Goal: Information Seeking & Learning: Check status

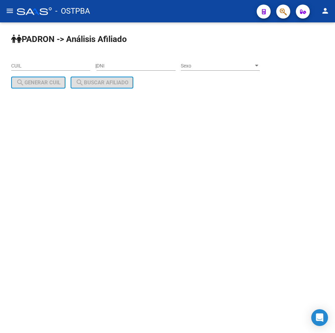
click at [135, 60] on div "DNI" at bounding box center [135, 64] width 79 height 14
type input "56791764"
click at [213, 59] on div "Sexo Sexo" at bounding box center [220, 64] width 79 height 14
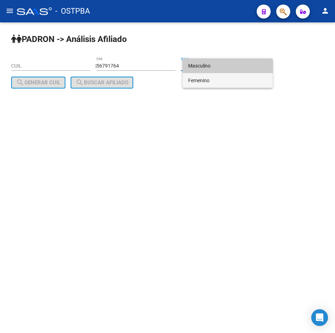
click at [215, 81] on span "Femenino" at bounding box center [227, 80] width 79 height 15
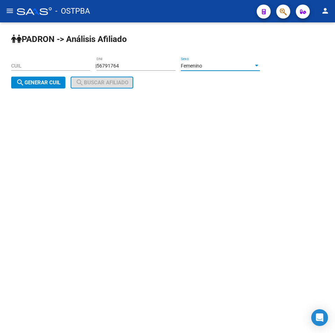
drag, startPoint x: 40, startPoint y: 84, endPoint x: 88, endPoint y: 82, distance: 49.0
click at [44, 85] on span "search Generar CUIL" at bounding box center [38, 82] width 44 height 6
type input "27-56791764-4"
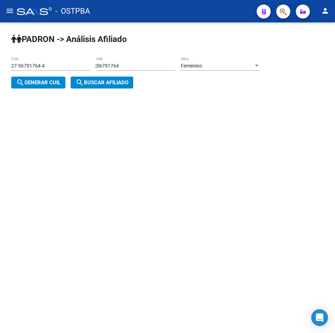
click at [89, 82] on span "search Buscar afiliado" at bounding box center [102, 82] width 53 height 6
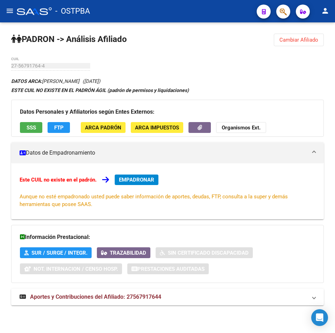
click at [35, 125] on span "SSS" at bounding box center [31, 127] width 9 height 6
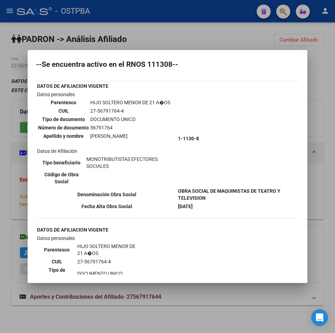
scroll to position [13, 0]
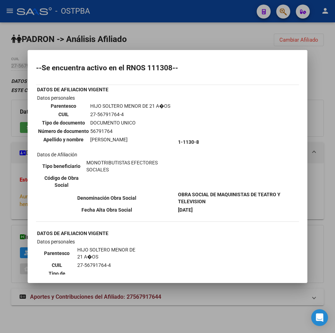
click at [229, 37] on div at bounding box center [167, 166] width 335 height 333
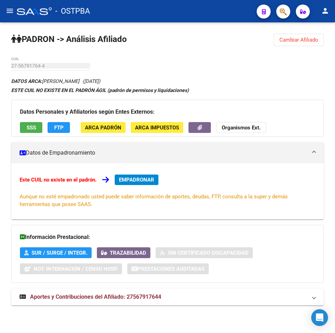
click at [62, 129] on span "FTP" at bounding box center [58, 127] width 9 height 6
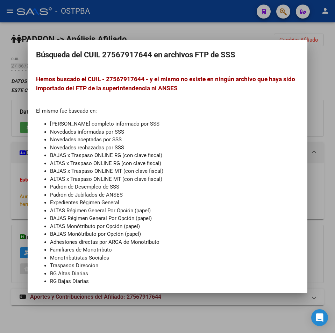
click at [320, 173] on div at bounding box center [167, 166] width 335 height 333
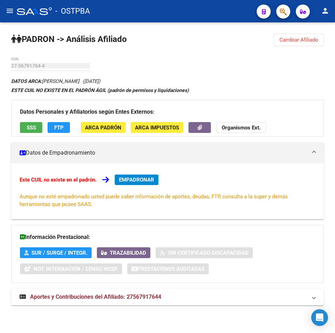
click at [208, 293] on mat-panel-title "Aportes y Contribuciones del Afiliado: 27567917644" at bounding box center [163, 297] width 287 height 8
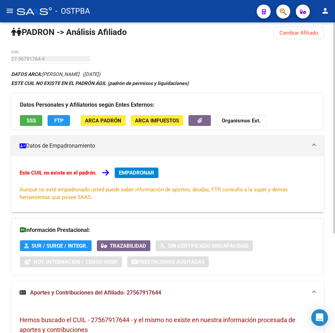
scroll to position [0, 0]
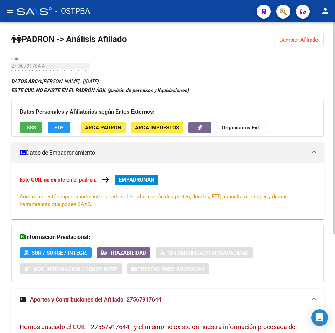
click at [27, 128] on span "SSS" at bounding box center [31, 127] width 9 height 6
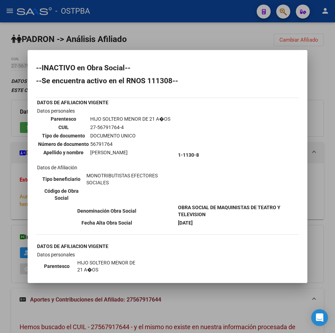
click at [174, 42] on div at bounding box center [167, 166] width 335 height 333
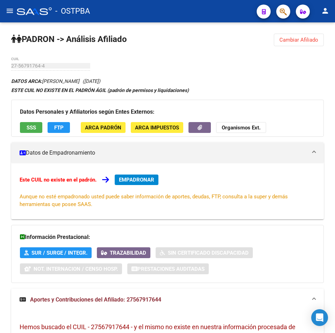
click at [0, 74] on html "menu - OSTPBA person Firma Express Inicio Instructivos Contacto OS Liquidación …" at bounding box center [167, 166] width 335 height 333
click at [236, 130] on strong "Organismos Ext." at bounding box center [241, 127] width 39 height 6
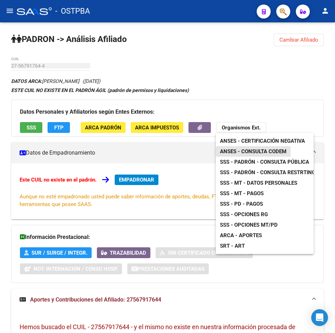
click at [279, 152] on span "ANSES - Consulta CODEM" at bounding box center [253, 151] width 66 height 6
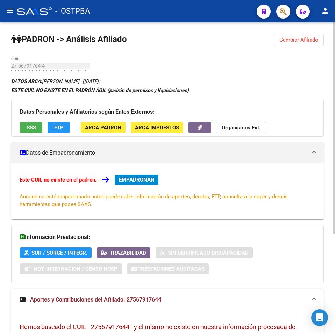
click at [31, 69] on div "27-56791764-4 CUIL" at bounding box center [50, 64] width 79 height 14
click at [154, 127] on span "ARCA Impuestos" at bounding box center [157, 127] width 44 height 6
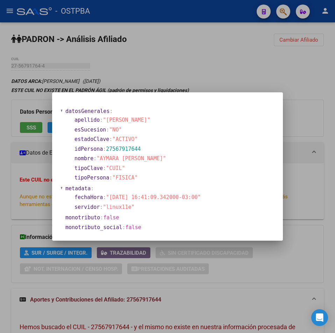
click at [259, 83] on div at bounding box center [167, 166] width 335 height 333
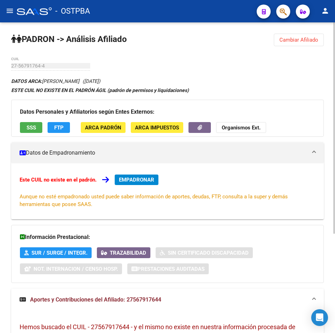
click at [108, 122] on button "ARCA Padrón" at bounding box center [103, 127] width 45 height 11
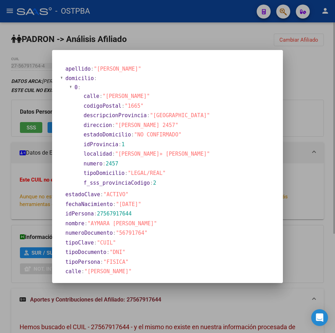
drag, startPoint x: 222, startPoint y: 33, endPoint x: 221, endPoint y: 37, distance: 3.8
click at [222, 35] on div at bounding box center [167, 166] width 335 height 333
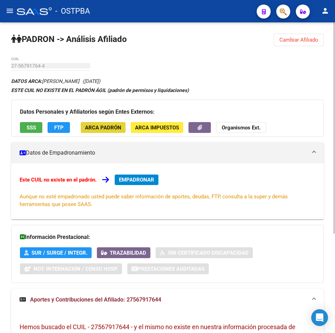
click at [105, 129] on span "ARCA Padrón" at bounding box center [103, 127] width 36 height 6
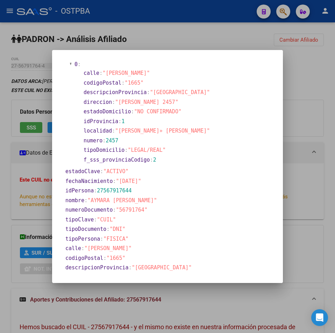
scroll to position [98, 0]
